Goal: Transaction & Acquisition: Purchase product/service

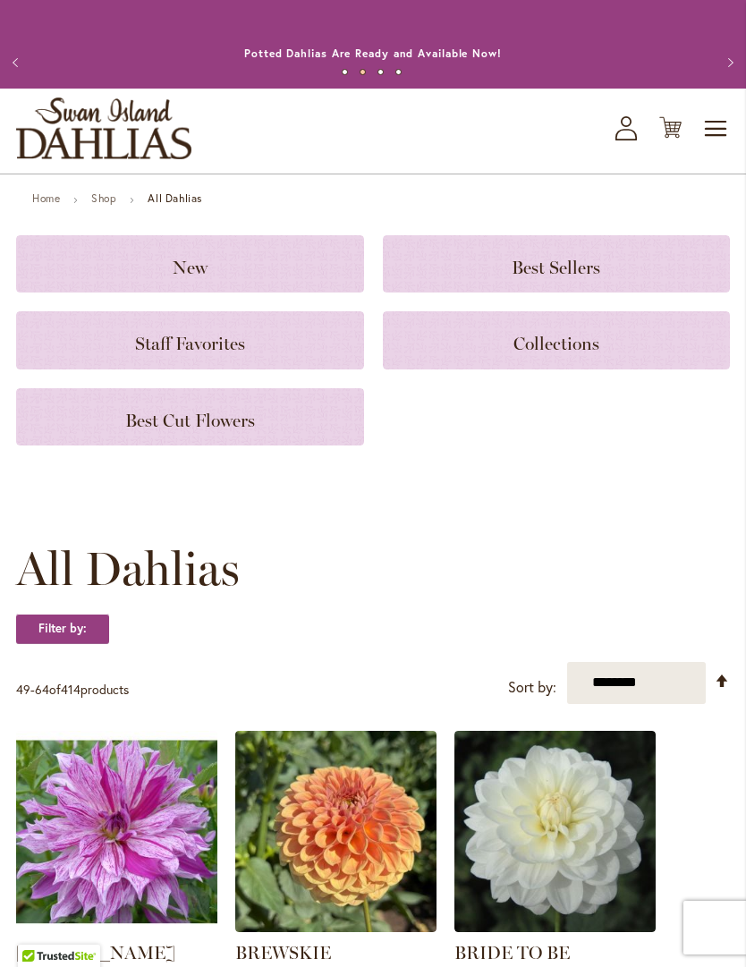
scroll to position [2115, 0]
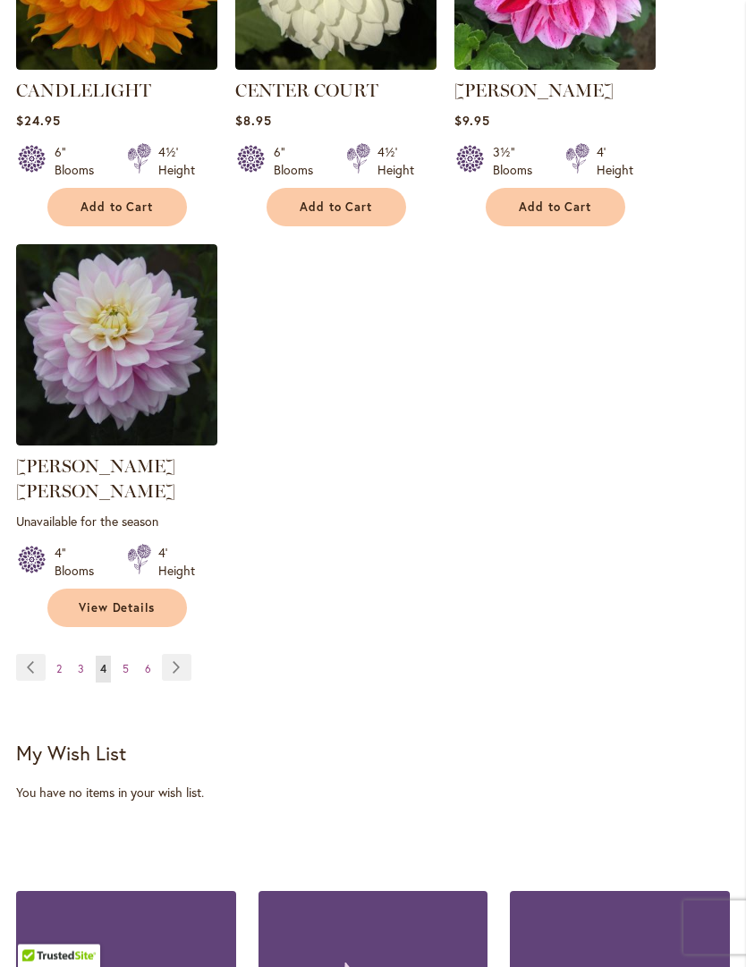
click at [171, 658] on link "Page Next" at bounding box center [177, 668] width 30 height 27
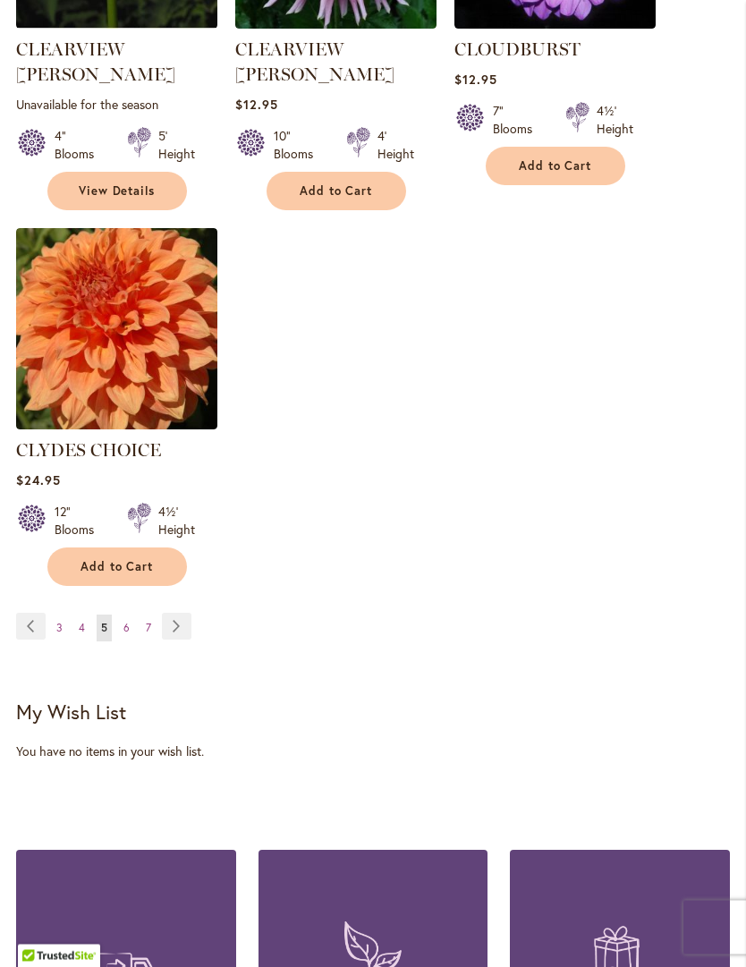
scroll to position [2454, 0]
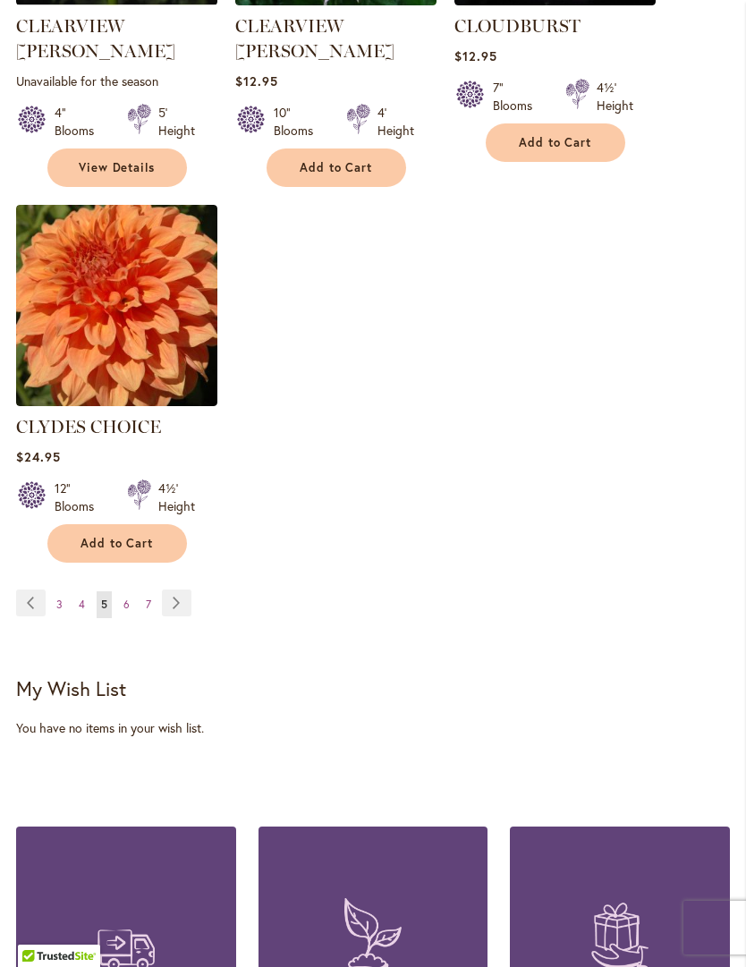
click at [172, 589] on link "Page Next" at bounding box center [177, 602] width 30 height 27
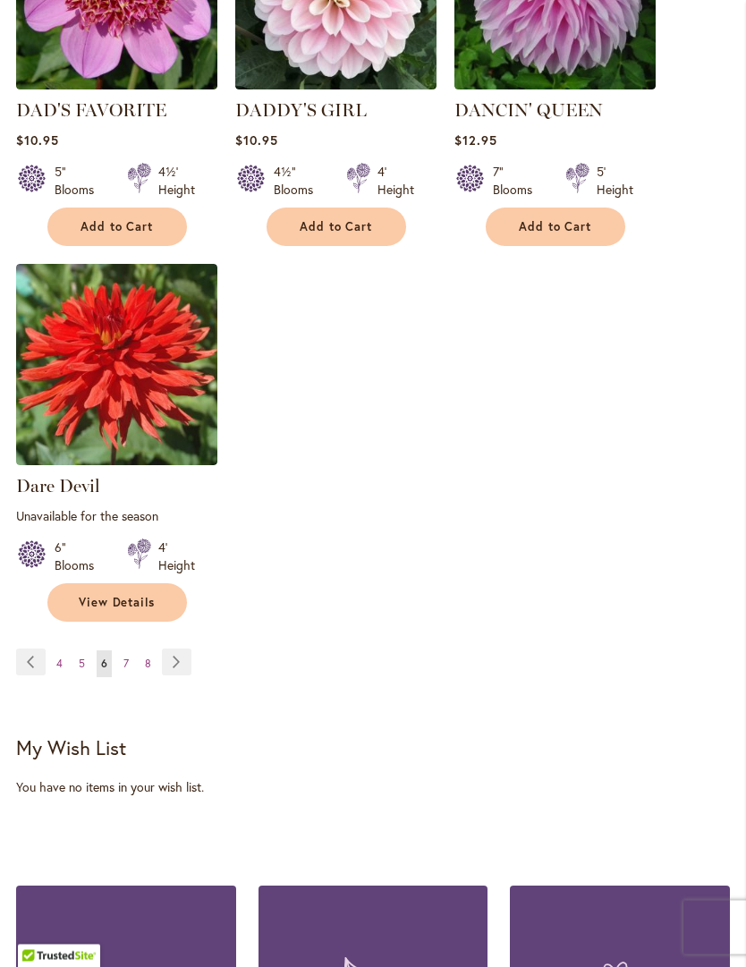
scroll to position [2413, 0]
click at [166, 656] on link "Page Next" at bounding box center [177, 661] width 30 height 27
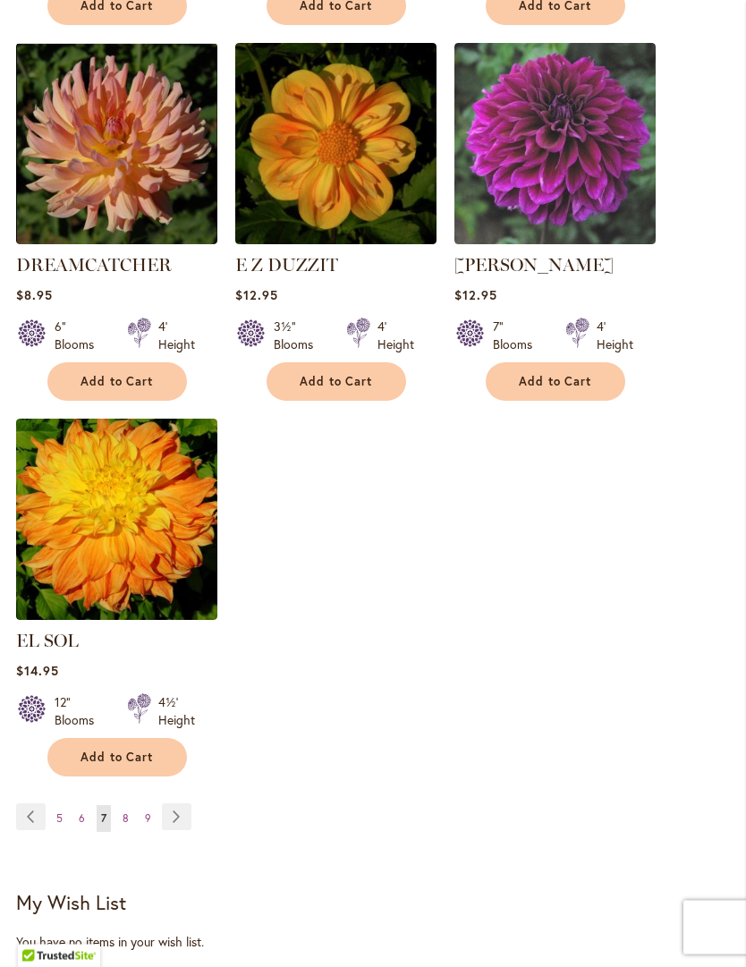
scroll to position [2248, 0]
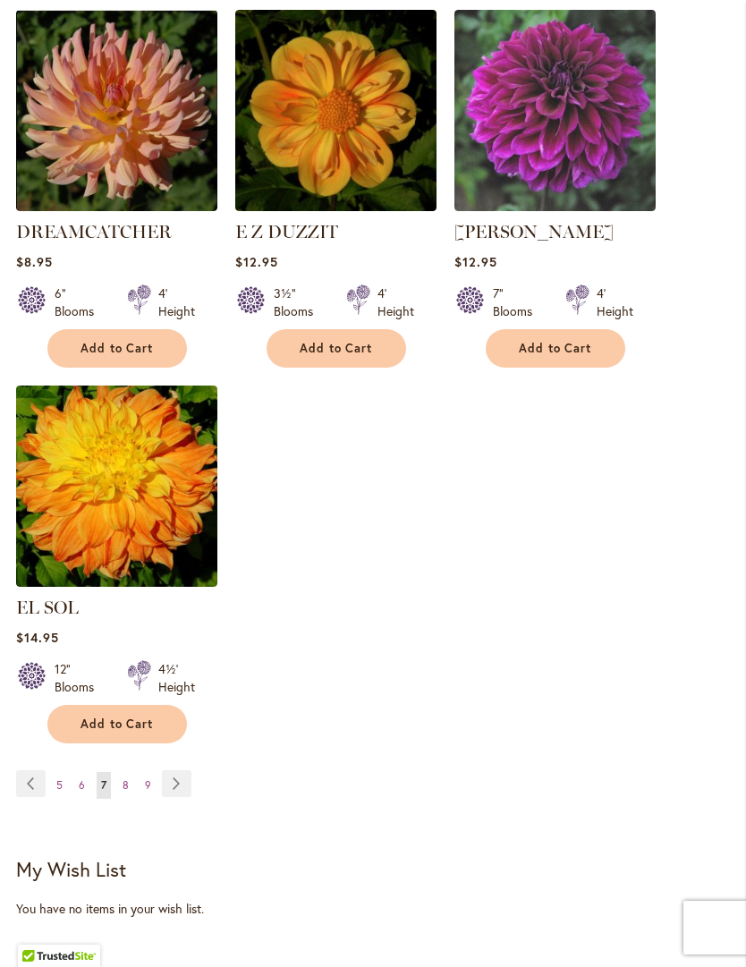
click at [166, 782] on link "Page Next" at bounding box center [177, 783] width 30 height 27
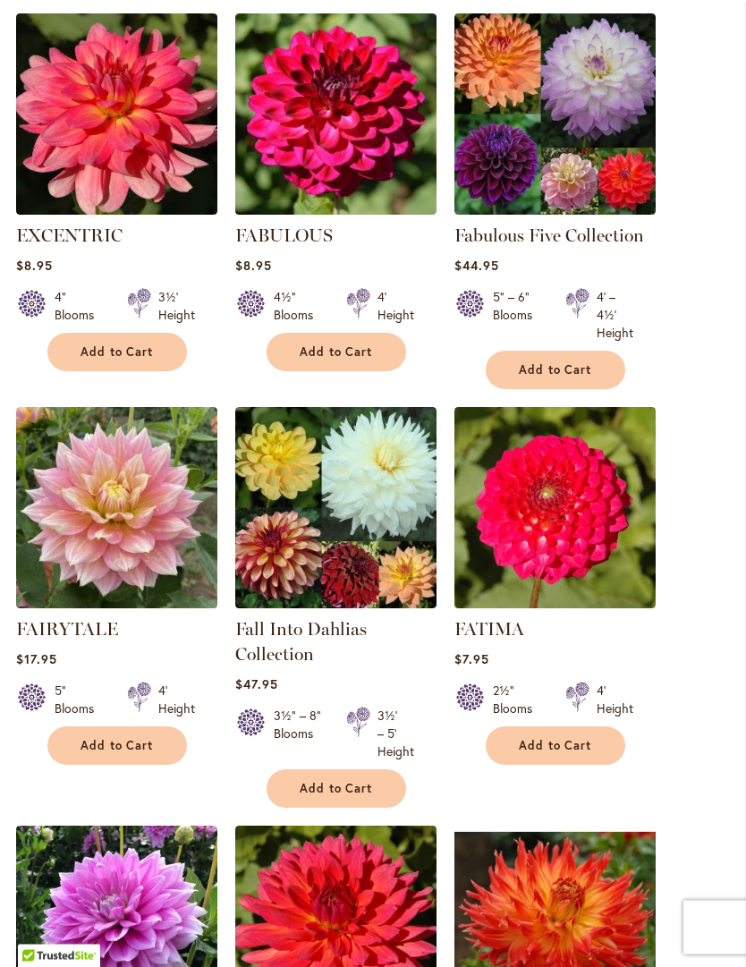
scroll to position [1475, 0]
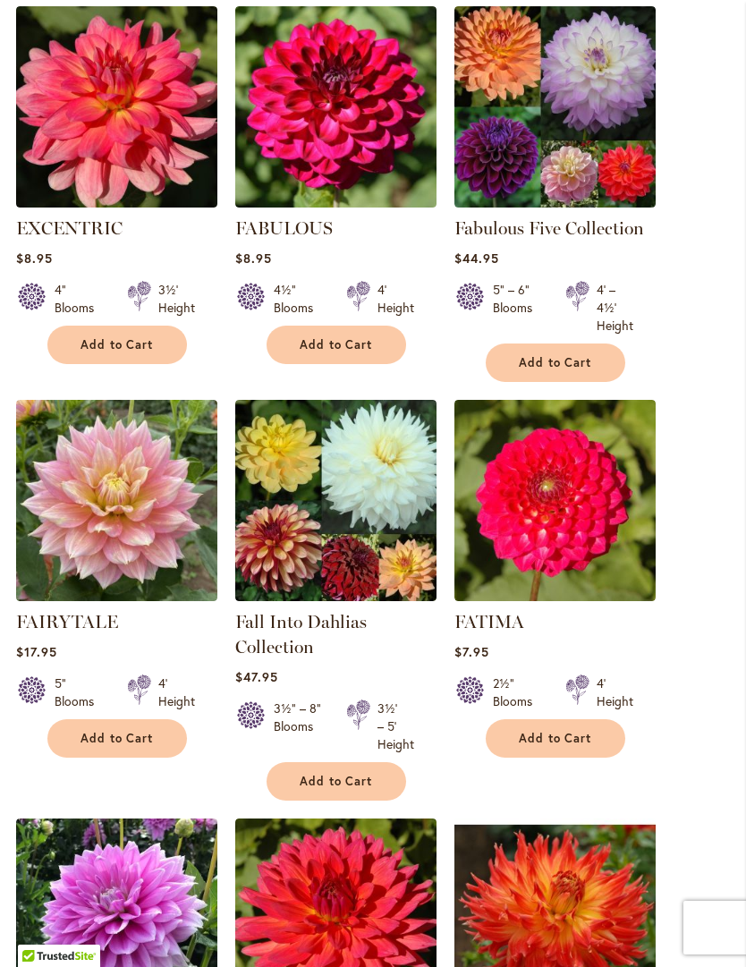
click at [141, 788] on li "FAIRYTALE Rating: 87% 3 Reviews $17.95 5" Blooms 4' Height Add to Cart" at bounding box center [116, 600] width 201 height 401
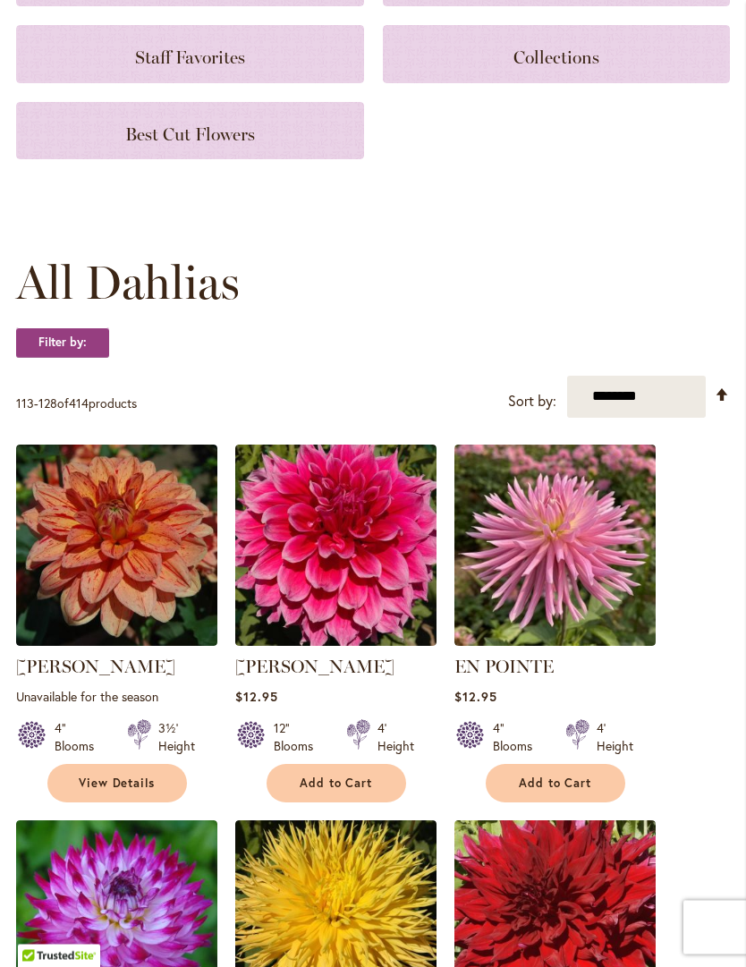
scroll to position [273, 0]
